Goal: Find specific page/section: Find specific page/section

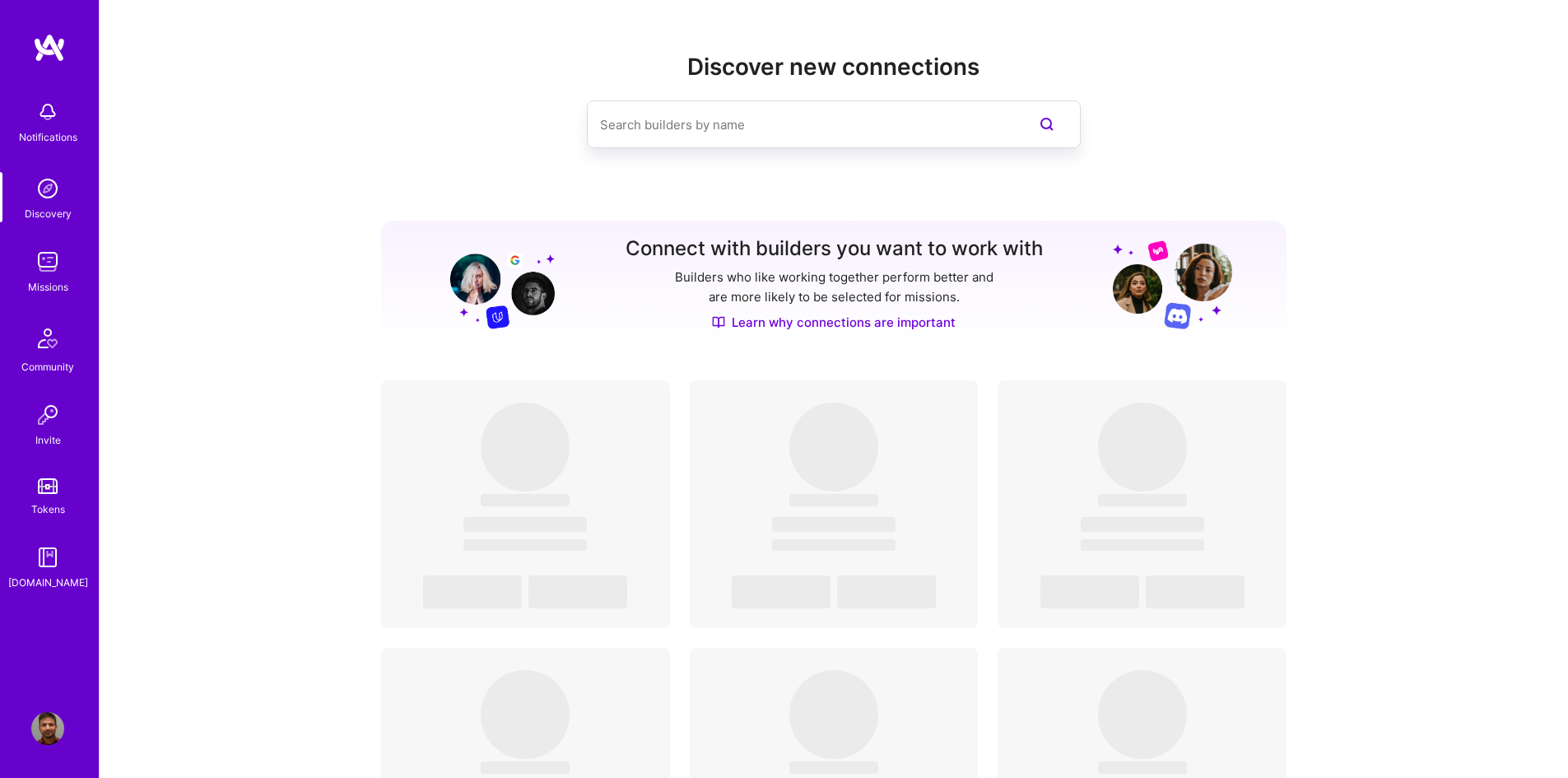
click at [50, 267] on img at bounding box center [48, 261] width 33 height 33
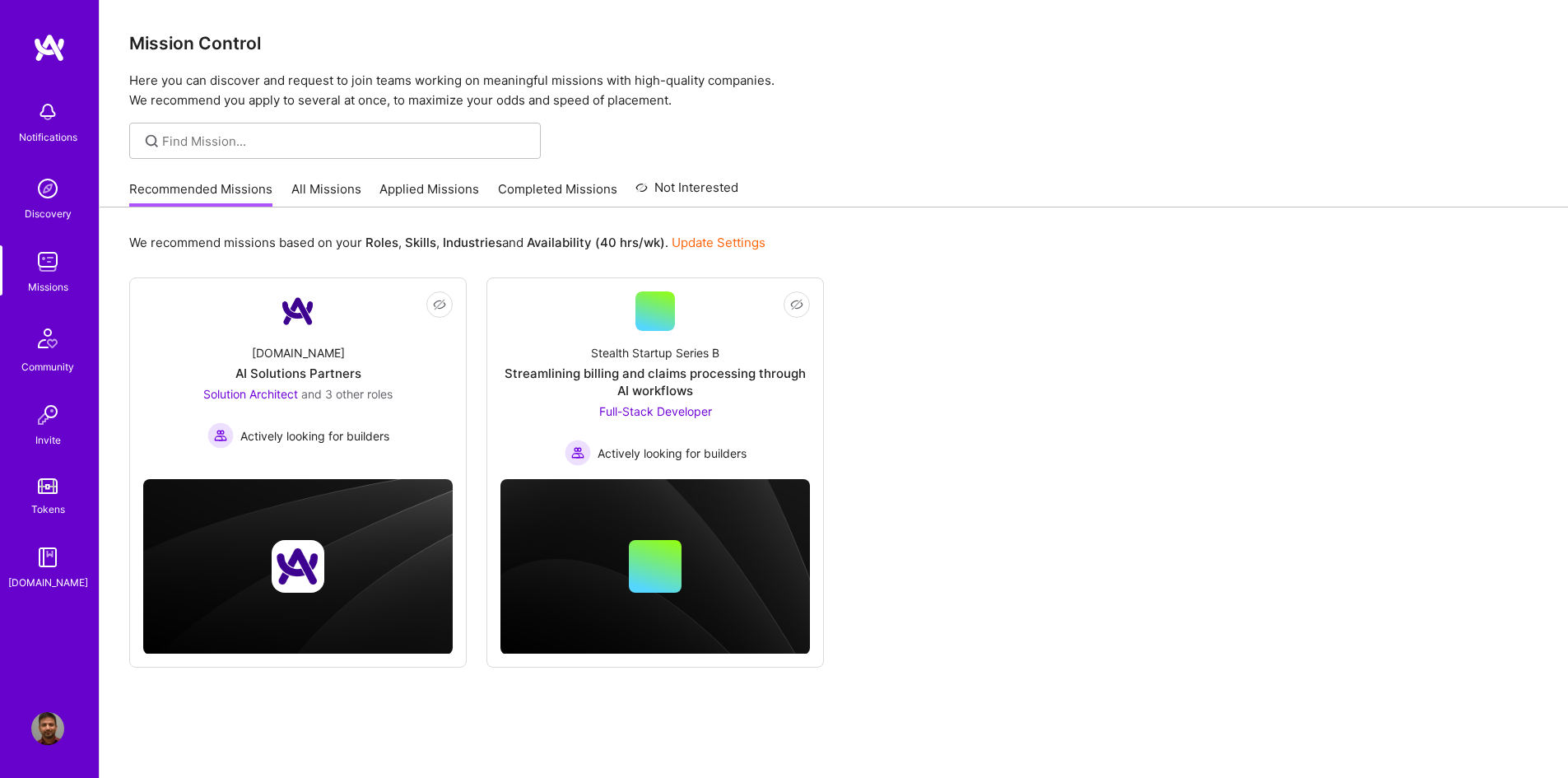
click at [423, 191] on link "Applied Missions" at bounding box center [429, 194] width 100 height 28
